Goal: Task Accomplishment & Management: Complete application form

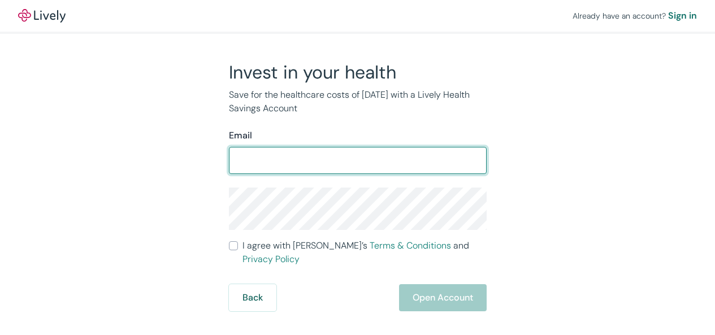
click at [229, 241] on input "I agree with Lively’s Terms & Conditions and Privacy Policy" at bounding box center [233, 245] width 9 height 9
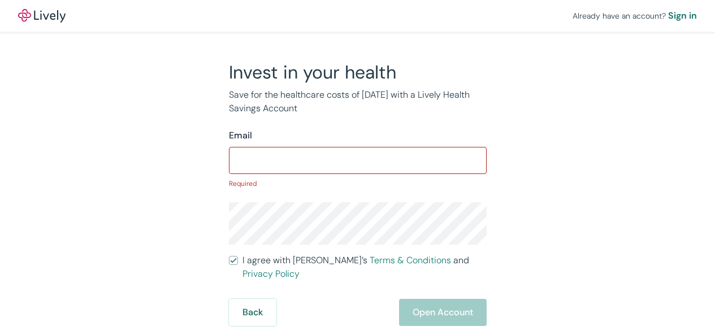
click at [229, 256] on input "I agree with Lively’s Terms & Conditions and Privacy Policy" at bounding box center [233, 260] width 9 height 9
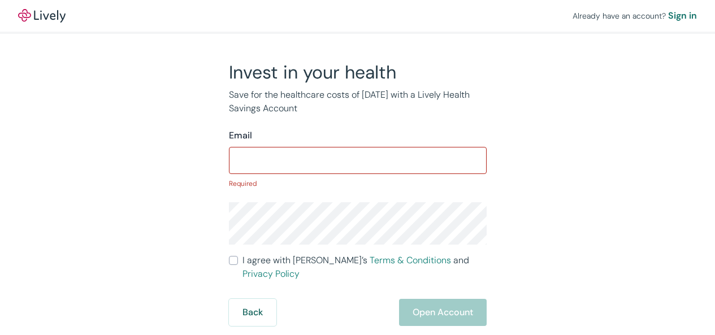
click at [229, 256] on input "I agree with Lively’s Terms & Conditions and Privacy Policy" at bounding box center [233, 260] width 9 height 9
checkbox input "false"
click at [668, 14] on div "Sign in" at bounding box center [682, 16] width 29 height 14
